Goal: Task Accomplishment & Management: Use online tool/utility

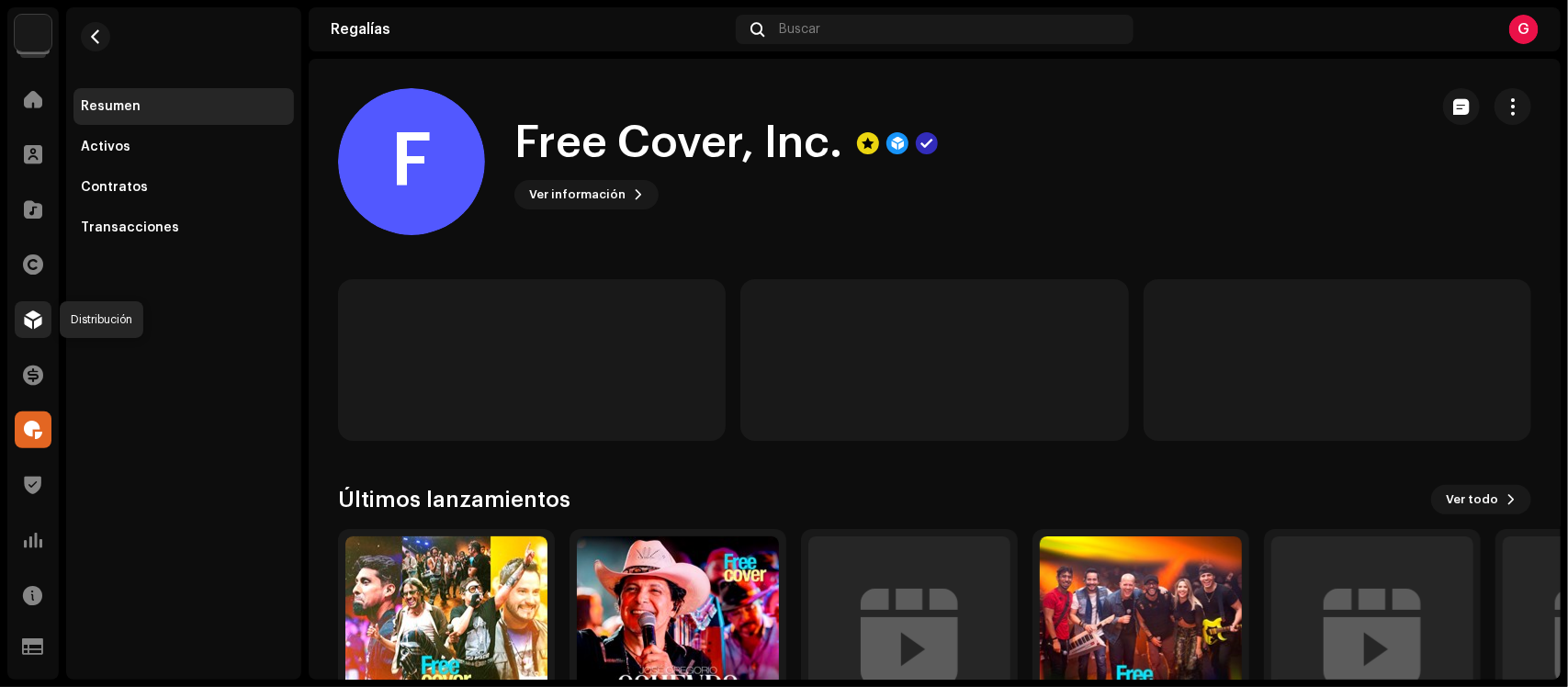
click at [43, 319] on div at bounding box center [33, 320] width 37 height 37
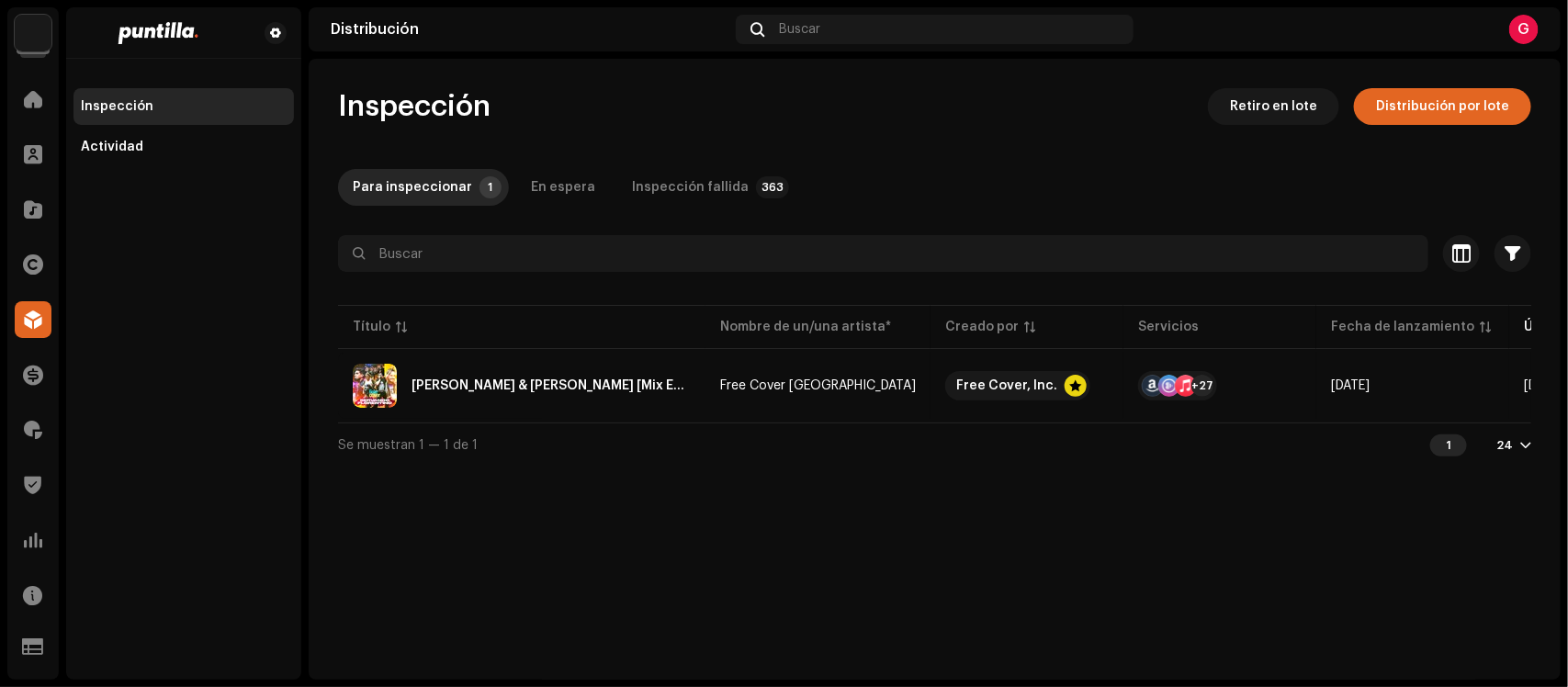
click at [616, 407] on div "[PERSON_NAME] & [PERSON_NAME] [Mix En Vivo]" at bounding box center [522, 385] width 338 height 44
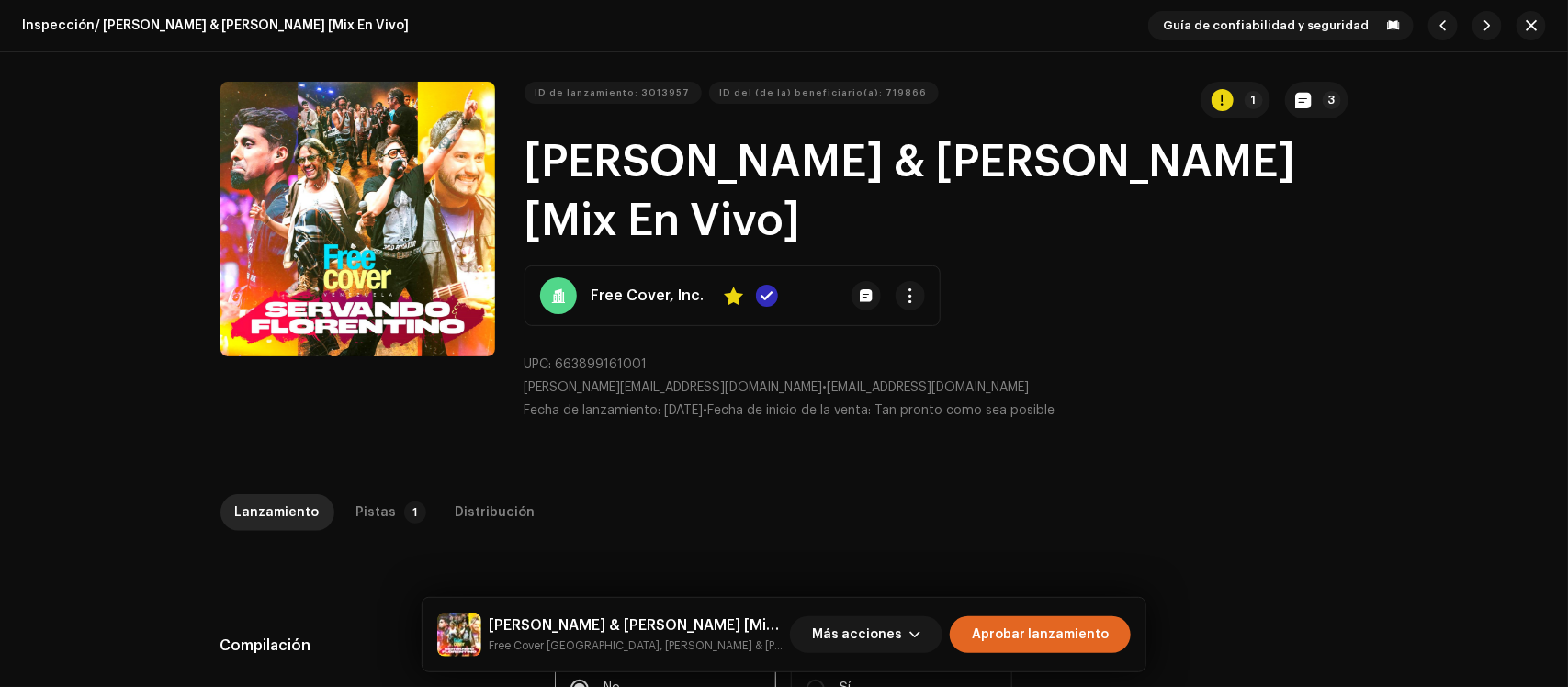
click at [996, 636] on span "Aprobar lanzamiento" at bounding box center [1040, 634] width 137 height 37
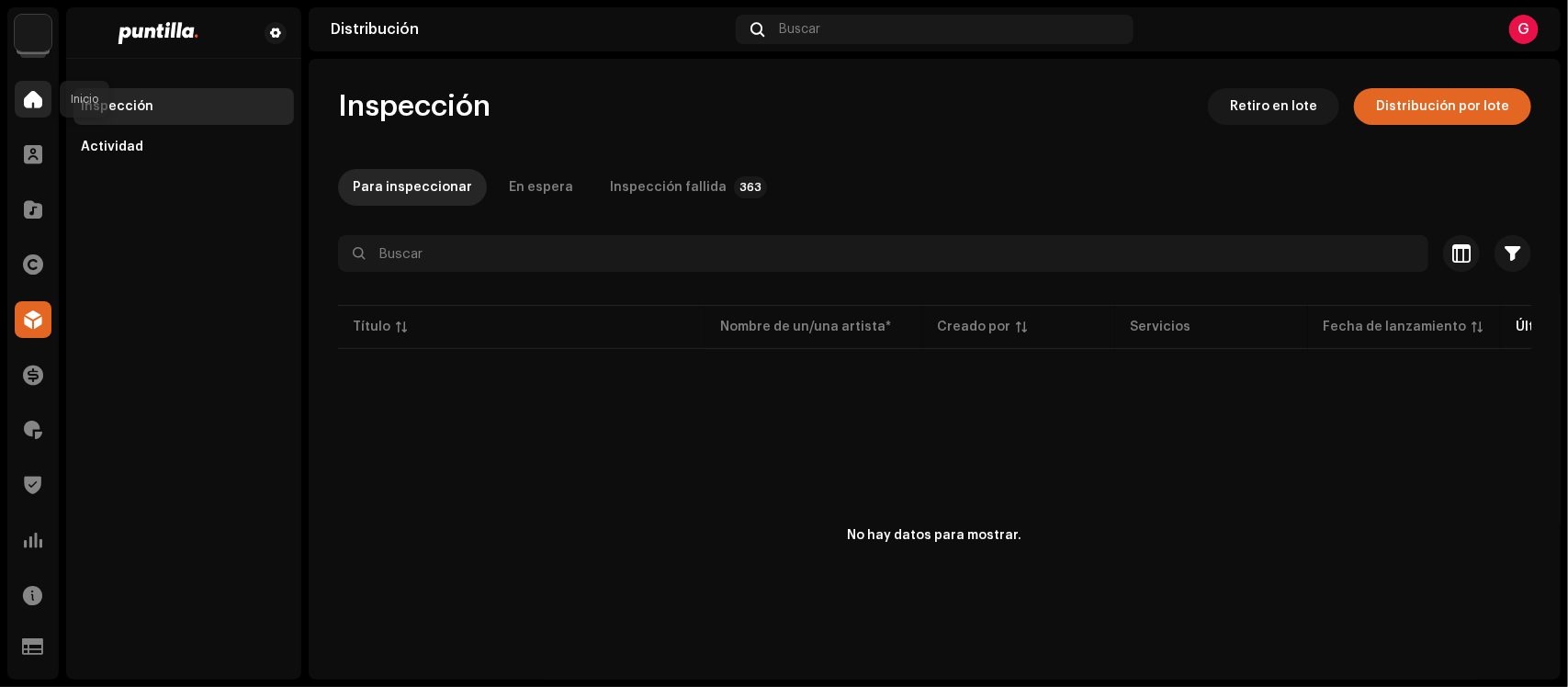
click at [21, 115] on div at bounding box center [33, 100] width 37 height 37
